Goal: Task Accomplishment & Management: Manage account settings

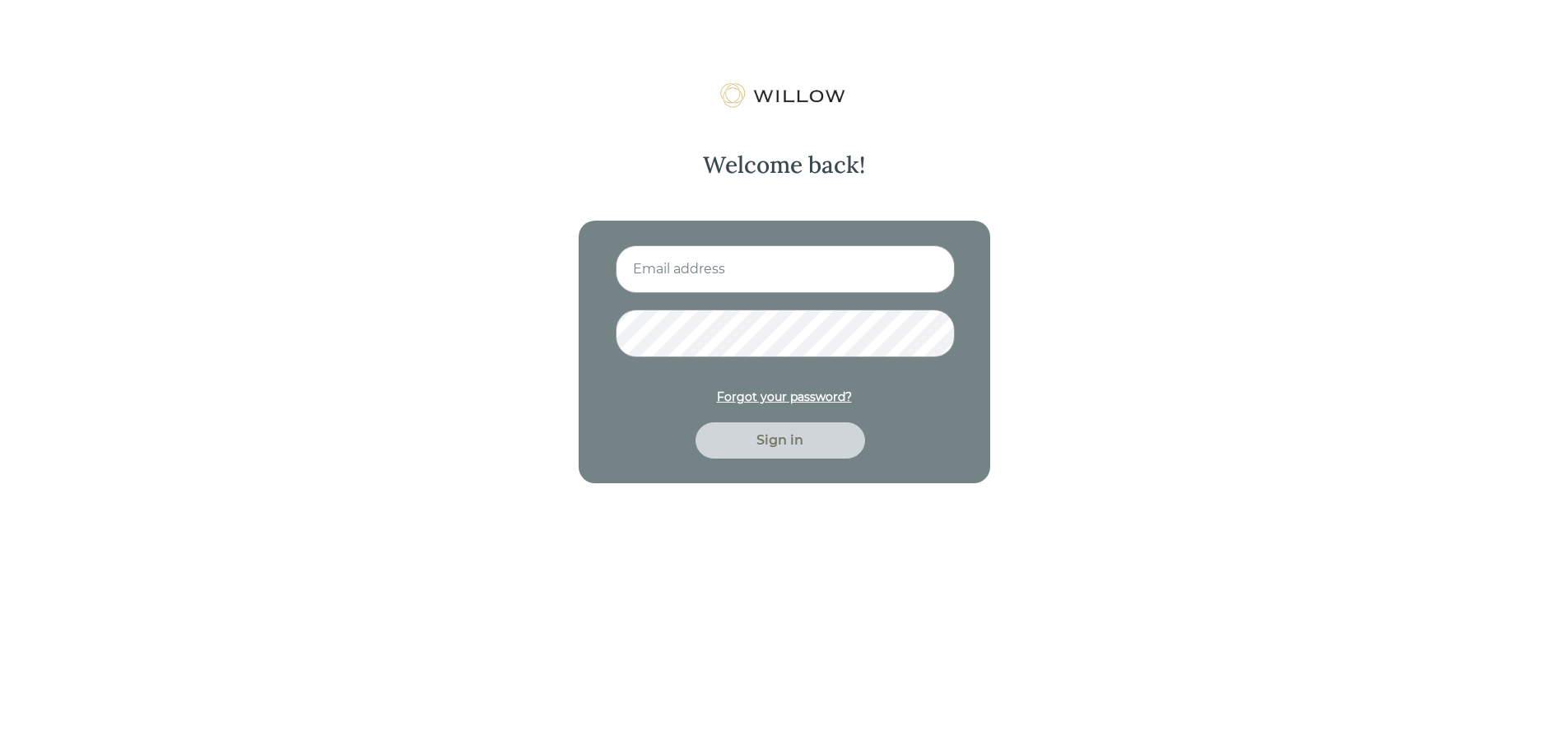
click at [754, 279] on input at bounding box center [784, 269] width 339 height 48
type input "[PERSON_NAME][EMAIL_ADDRESS][PERSON_NAME][DOMAIN_NAME]"
click at [775, 439] on div "Sign in" at bounding box center [780, 441] width 132 height 20
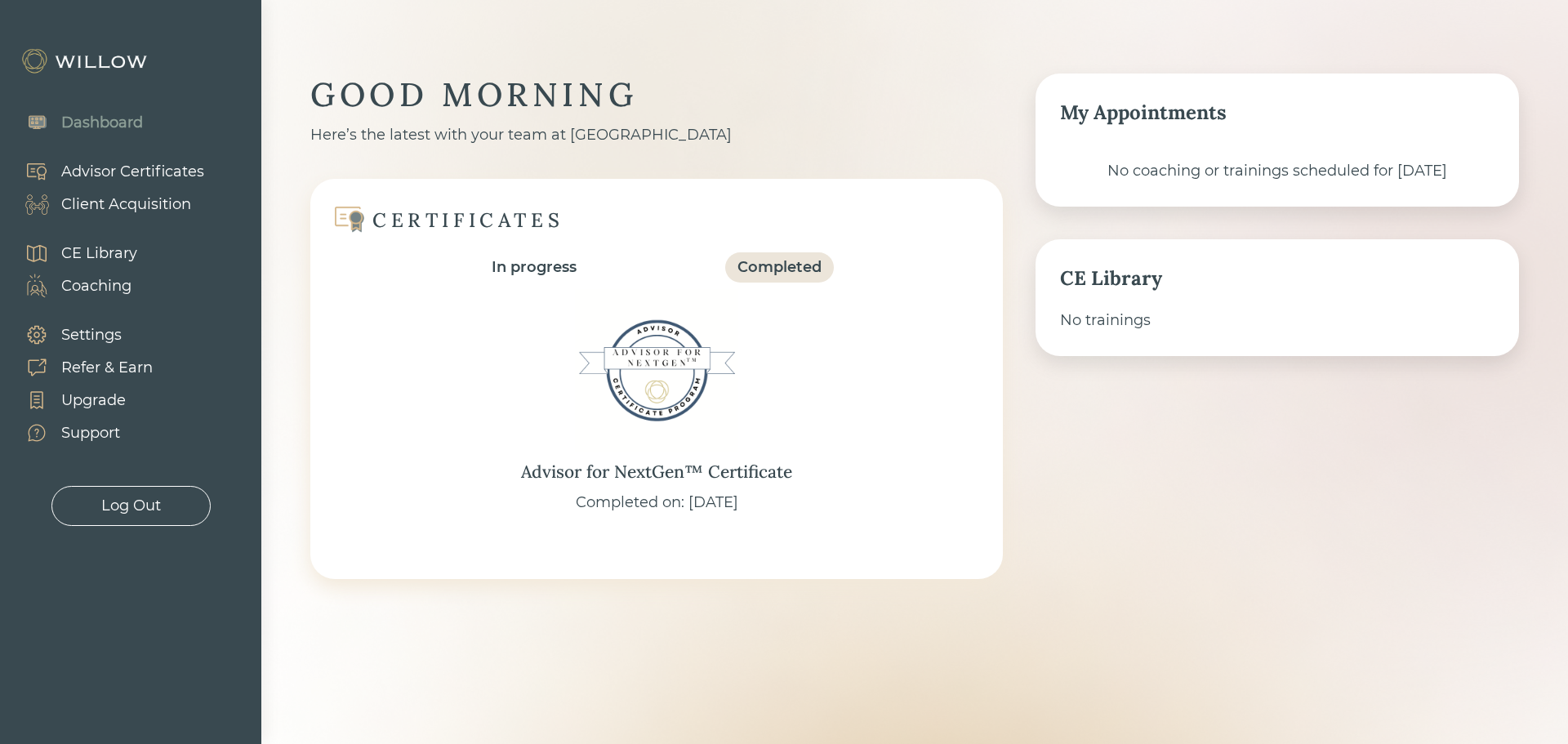
click at [150, 204] on div "Client Acquisition" at bounding box center [126, 204] width 130 height 22
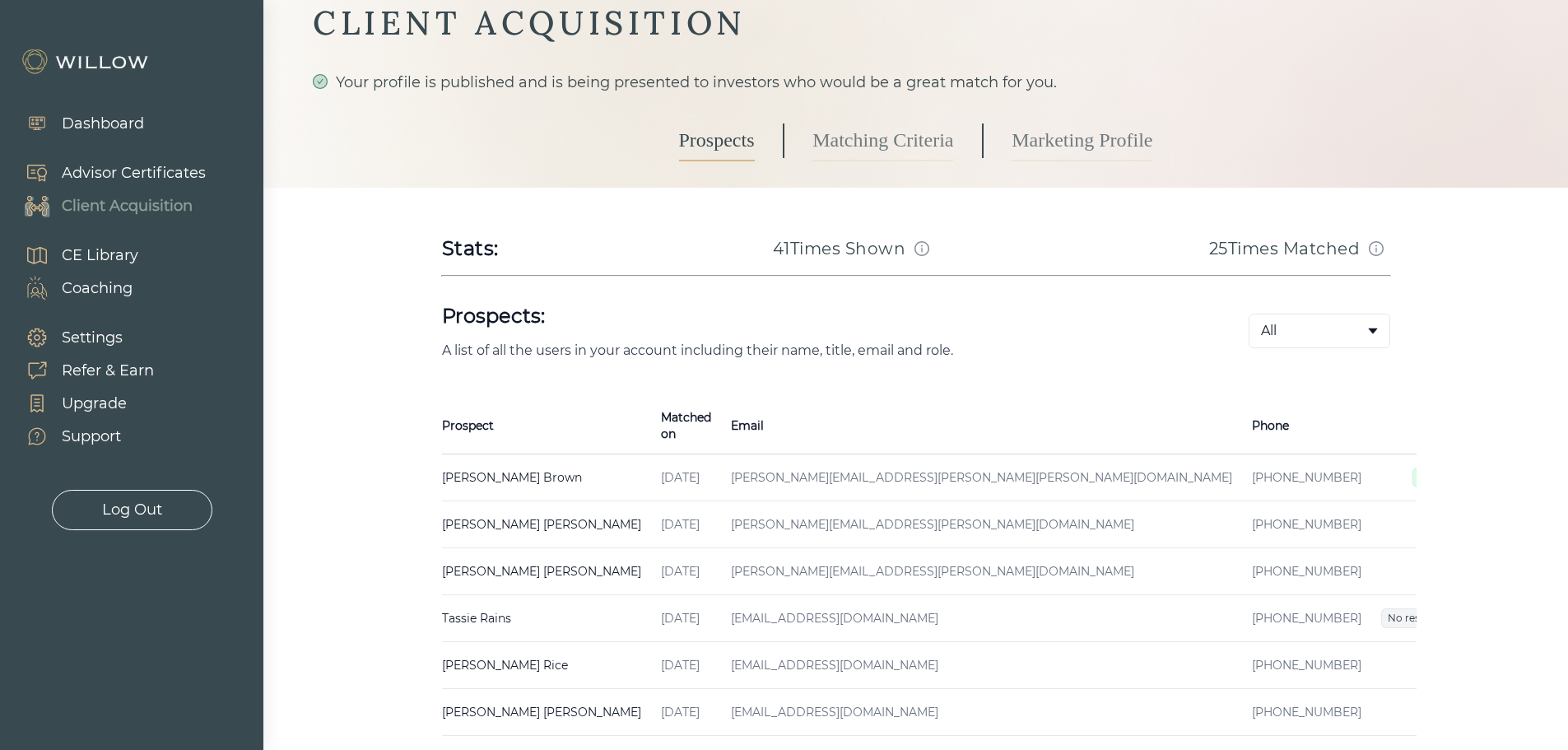
scroll to position [165, 0]
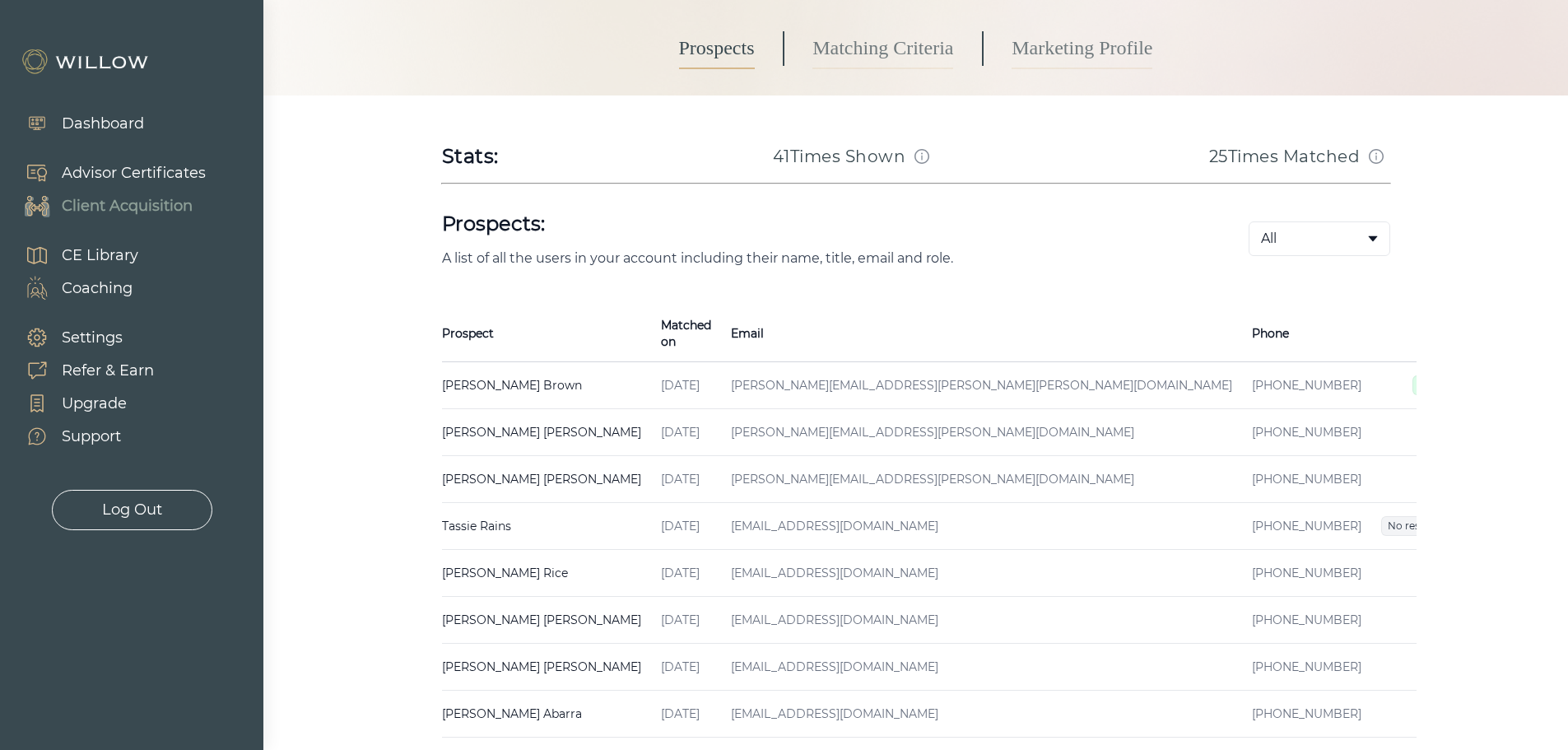
click at [591, 369] on td "[PERSON_NAME] Created on [DATE] Email [PERSON_NAME][EMAIL_ADDRESS][PERSON_NAME]…" at bounding box center [546, 385] width 209 height 47
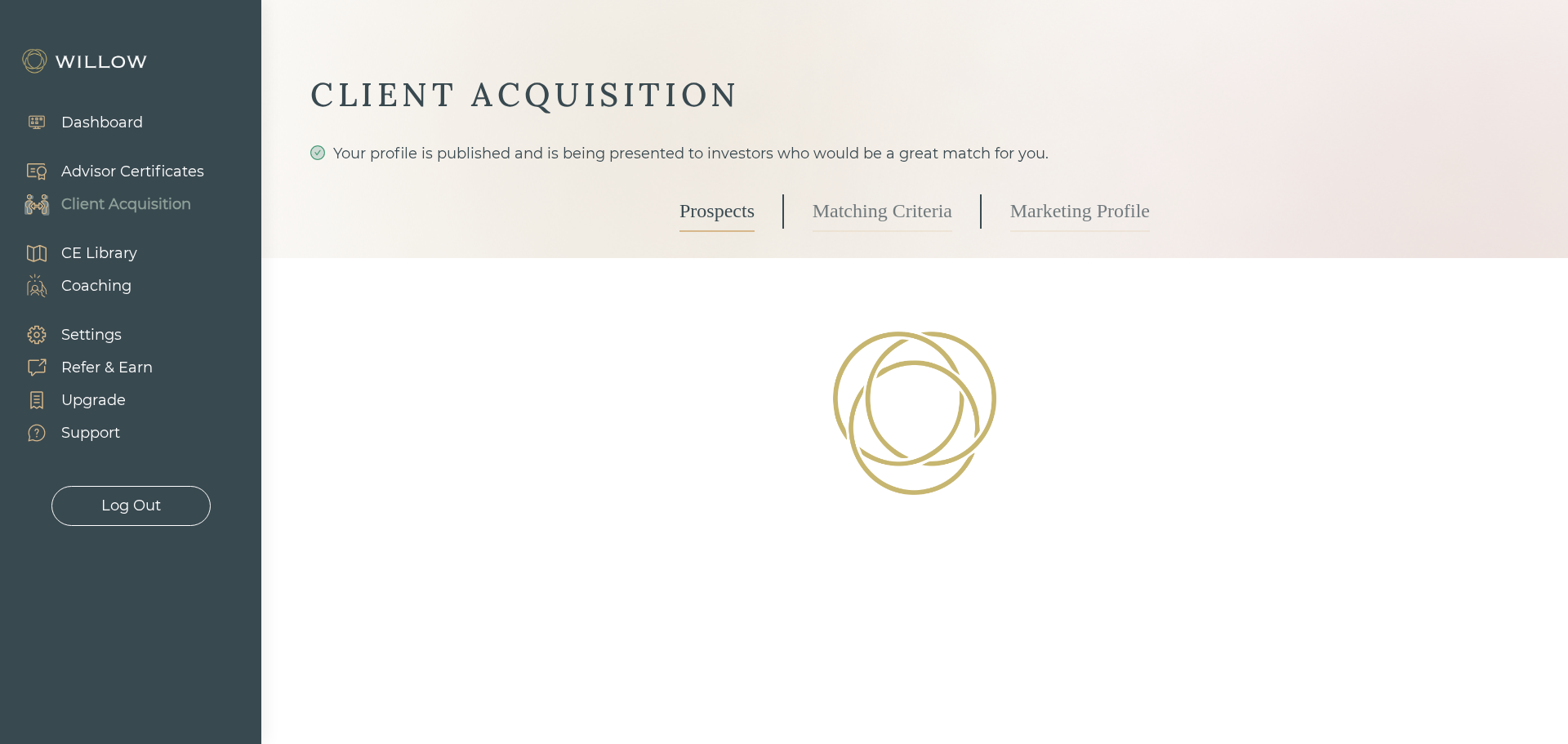
select select "7"
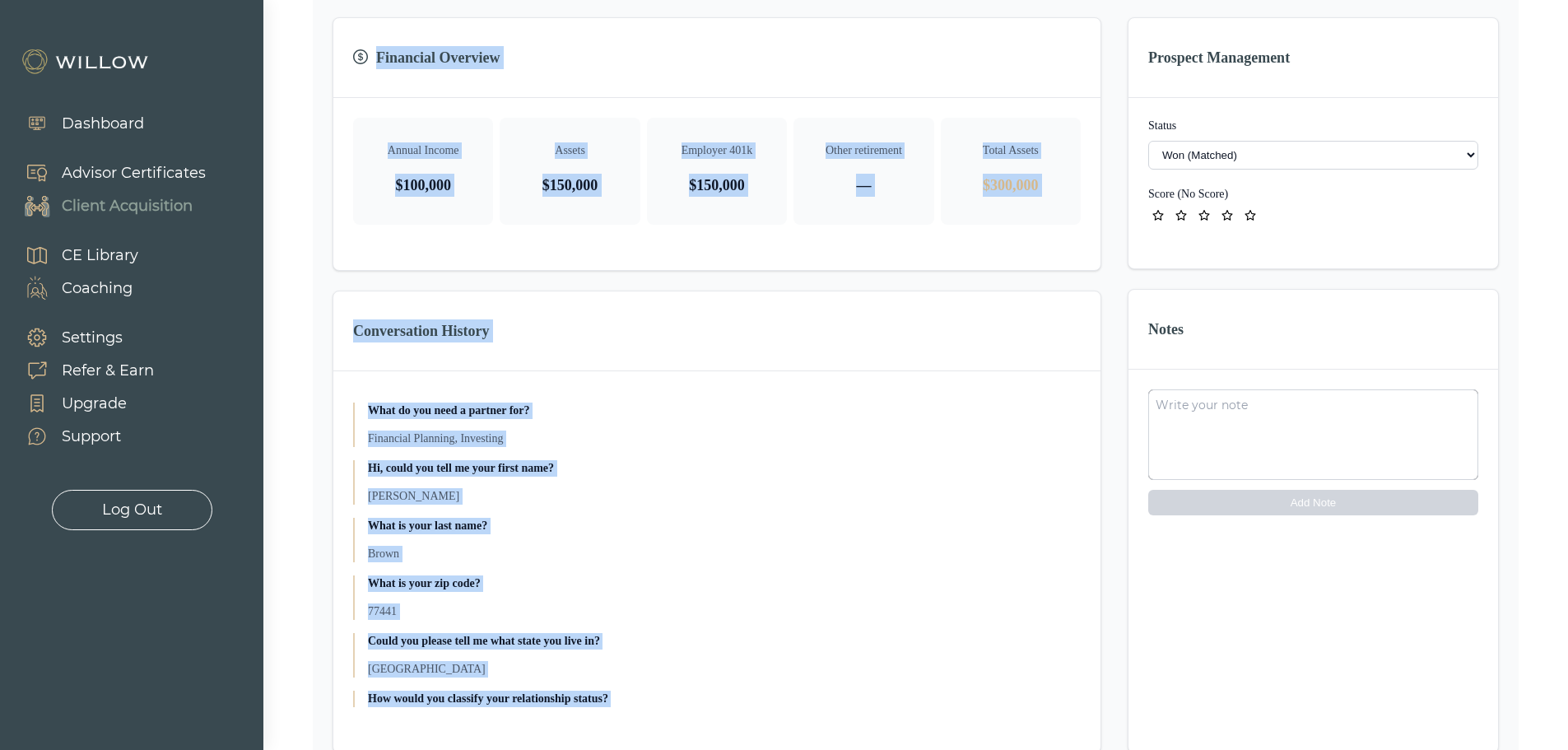
scroll to position [523, 0]
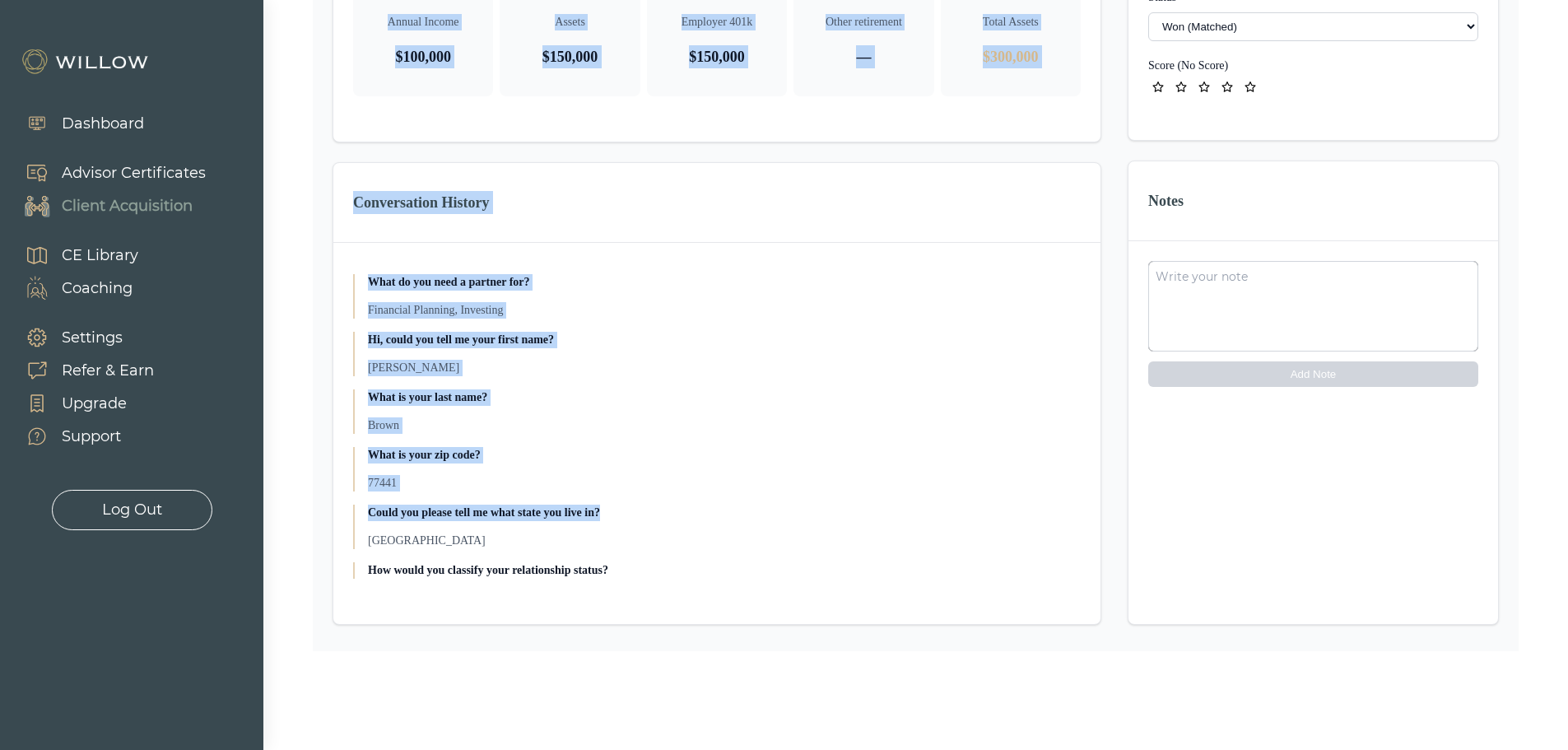
drag, startPoint x: 378, startPoint y: 123, endPoint x: 856, endPoint y: 493, distance: 604.5
click at [856, 494] on div "Financial Overview Annual Income $100,000 Assets $150,000 Employer 401k $150,00…" at bounding box center [717, 257] width 769 height 736
drag, startPoint x: 942, startPoint y: 336, endPoint x: 921, endPoint y: 368, distance: 38.3
click at [939, 336] on p "Hi, could you tell me your first name?" at bounding box center [724, 340] width 713 height 17
click at [577, 335] on p "Hi, could you tell me your first name?" at bounding box center [724, 340] width 713 height 17
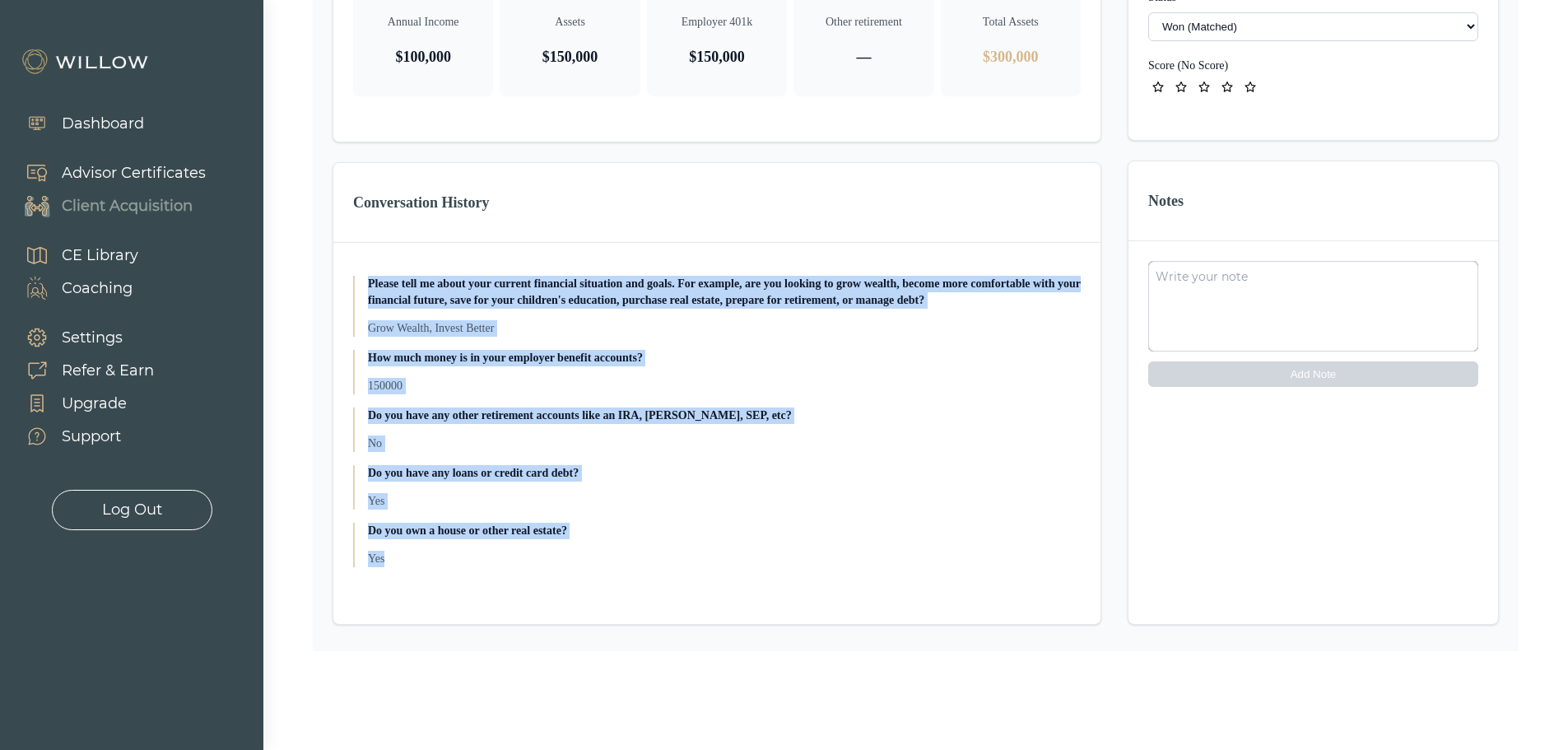
drag, startPoint x: 369, startPoint y: 526, endPoint x: 525, endPoint y: 556, distance: 158.9
click at [525, 556] on div "What do you need a partner for? Financial Planning, Investing Hi, could you tel…" at bounding box center [717, 420] width 727 height 316
copy div "What do you need a partner for? Financial Planning, Investing Hi, could you tel…"
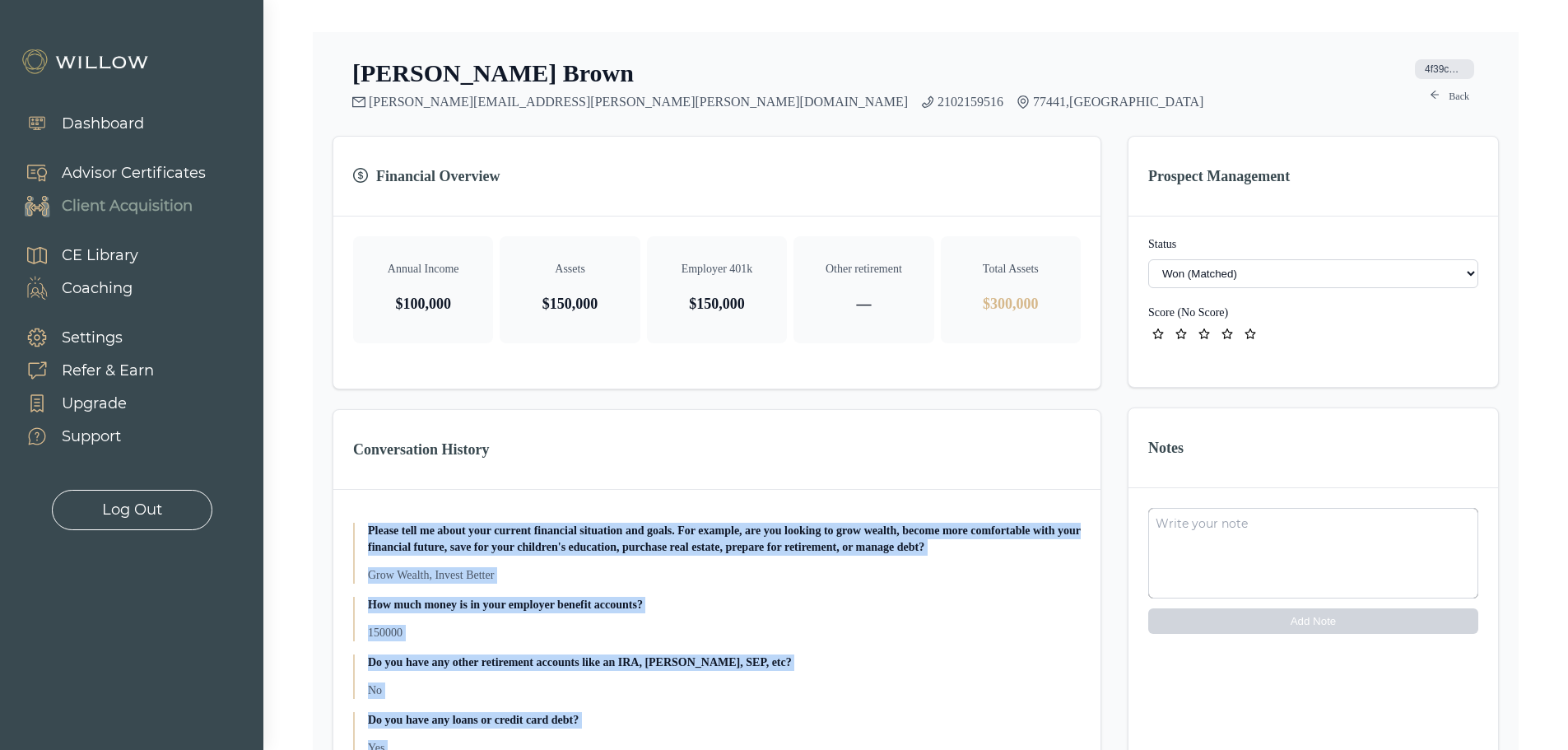
click at [719, 577] on p "Grow Wealth, Invest Better" at bounding box center [724, 575] width 713 height 17
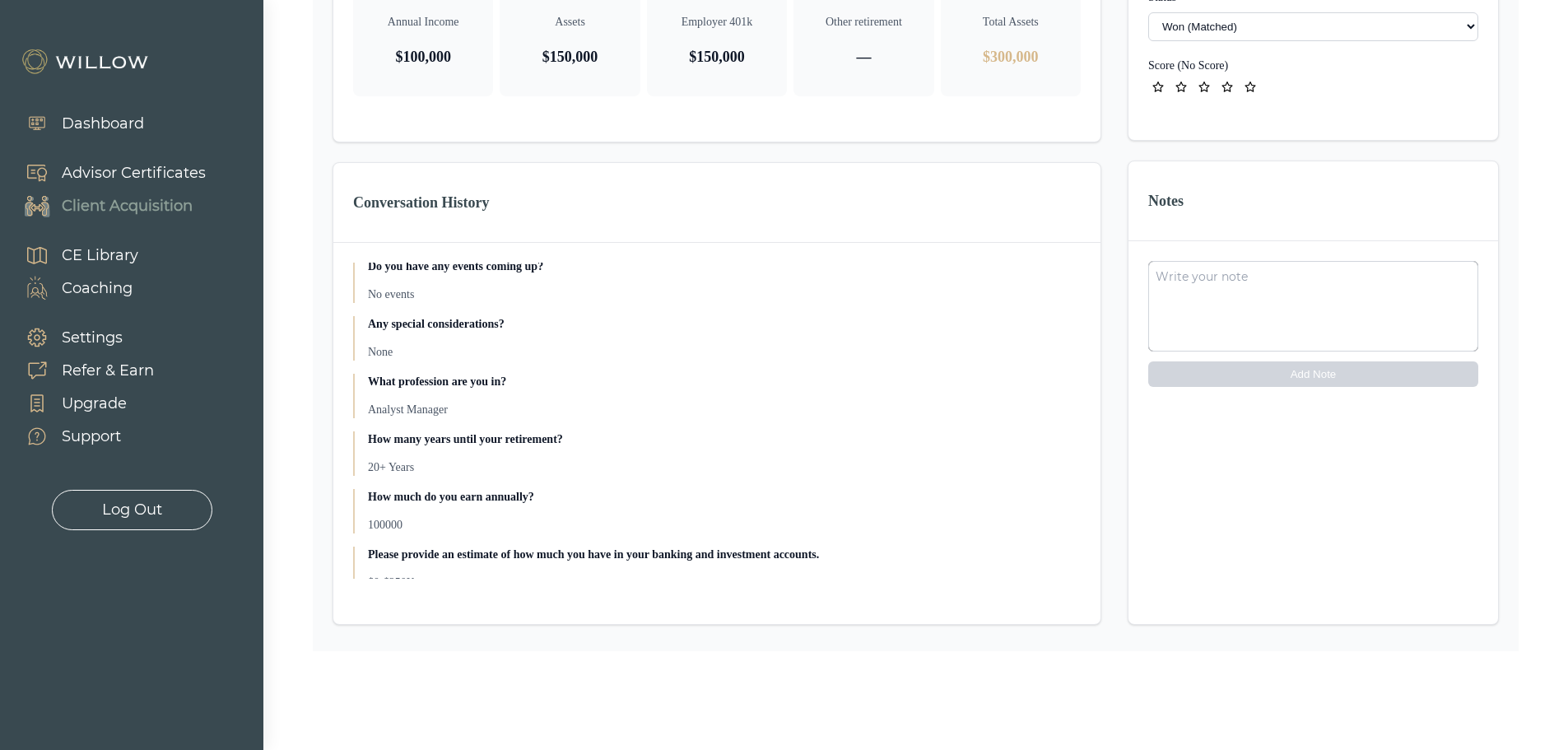
scroll to position [454, 0]
